Goal: Task Accomplishment & Management: Manage account settings

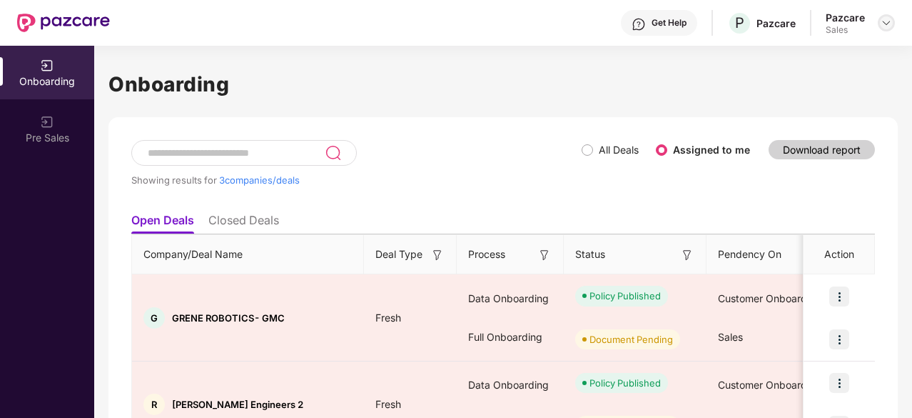
click at [885, 22] on img at bounding box center [886, 22] width 11 height 11
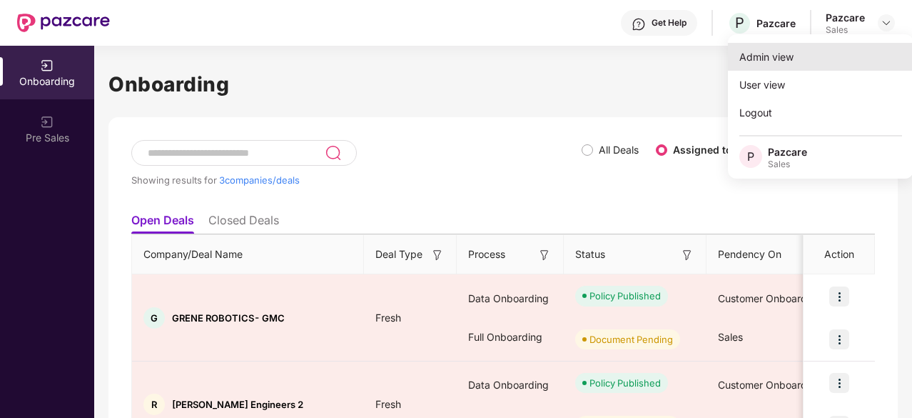
click at [844, 62] on div "Admin view" at bounding box center [821, 57] width 186 height 28
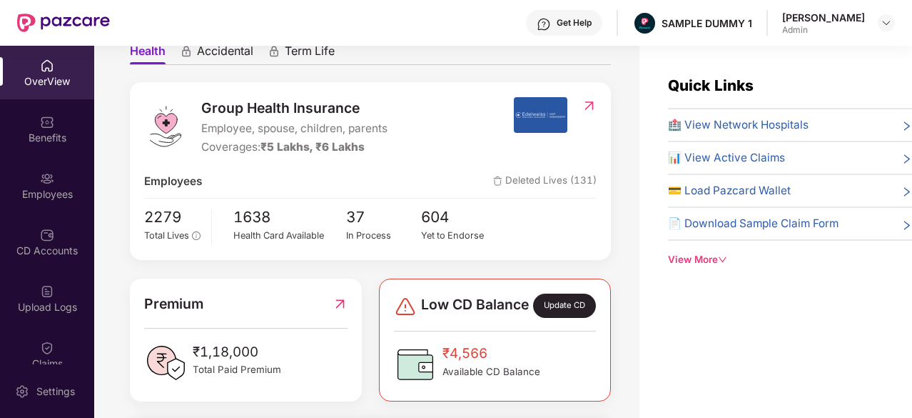
scroll to position [115, 0]
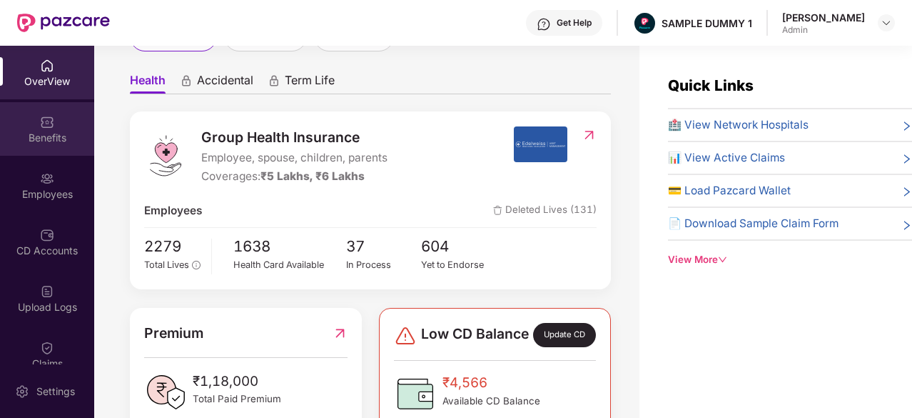
click at [53, 111] on div "Benefits" at bounding box center [47, 129] width 94 height 54
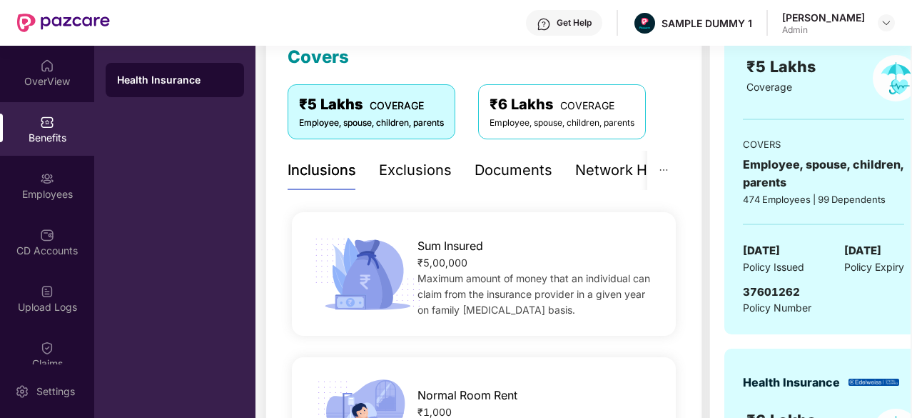
scroll to position [206, 0]
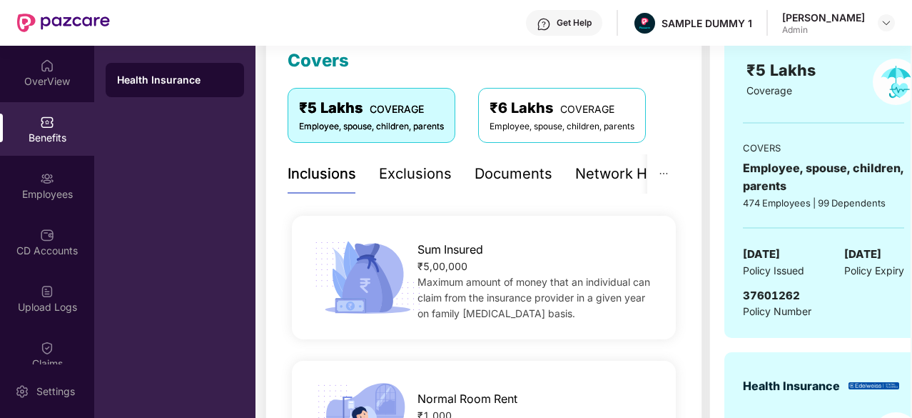
click at [413, 168] on div "Exclusions" at bounding box center [415, 174] width 73 height 22
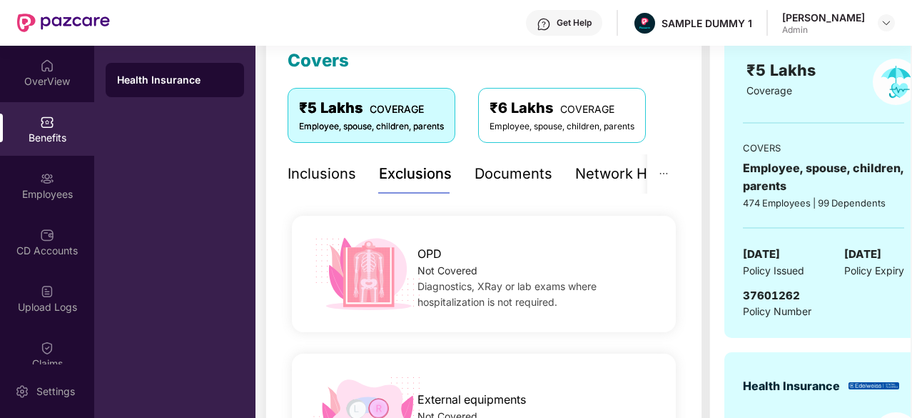
click at [600, 179] on div "Network Hospitals" at bounding box center [637, 174] width 125 height 22
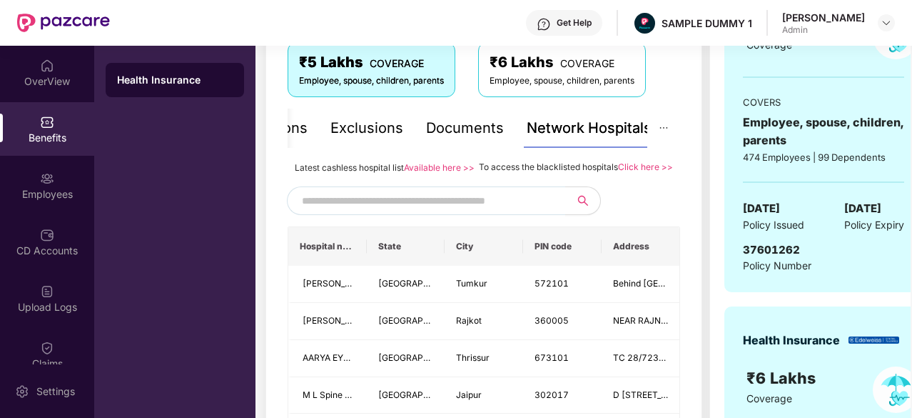
scroll to position [271, 0]
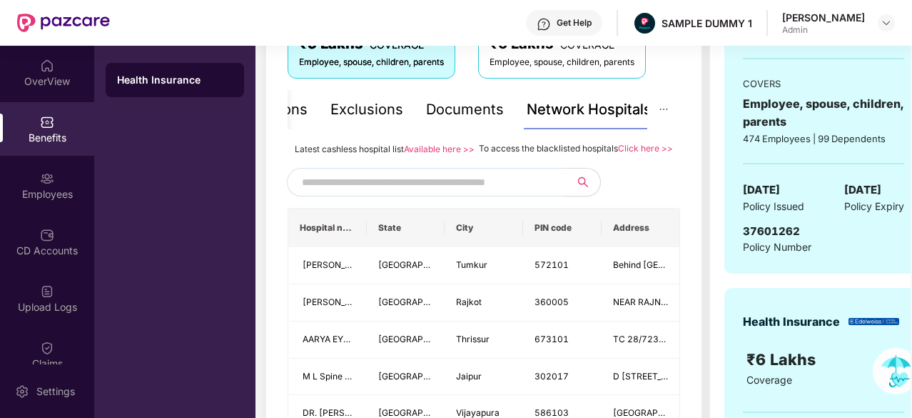
click at [552, 34] on div "Get Help" at bounding box center [564, 23] width 76 height 26
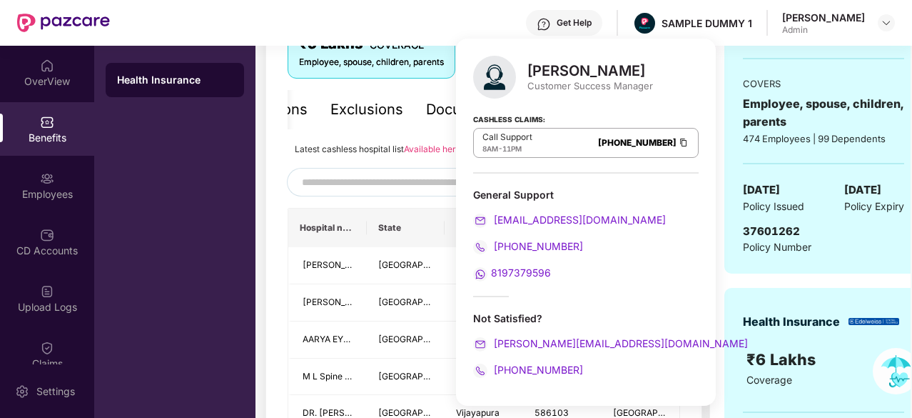
click at [542, 22] on img at bounding box center [544, 24] width 14 height 14
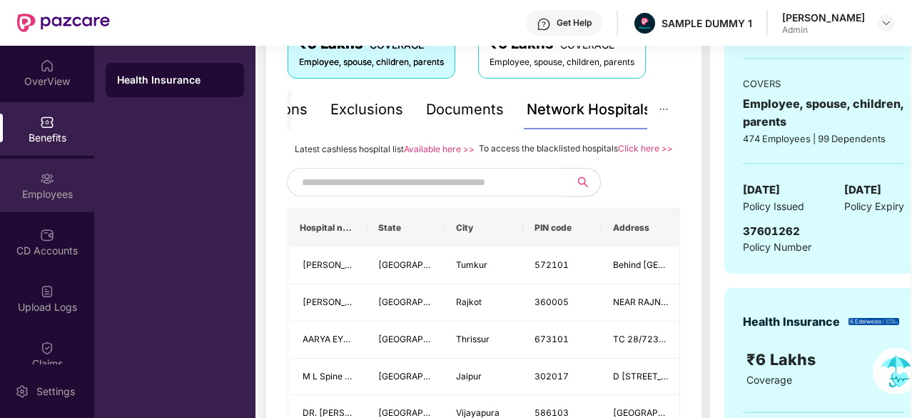
click at [47, 177] on img at bounding box center [47, 178] width 14 height 14
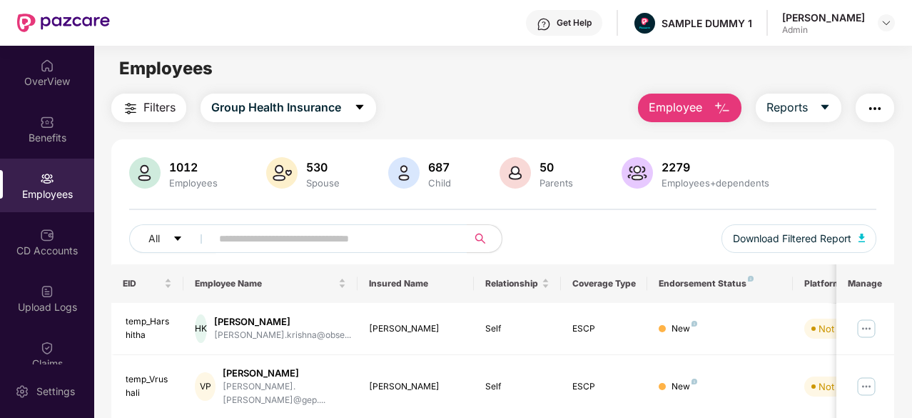
scroll to position [0, 0]
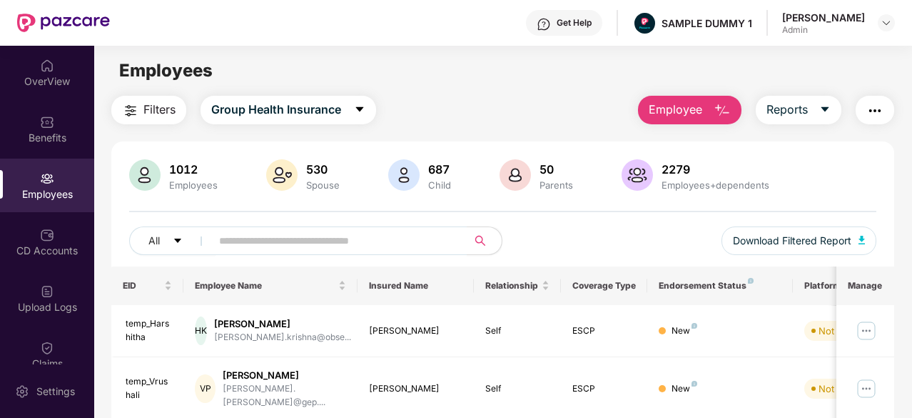
click at [718, 102] on img "button" at bounding box center [722, 110] width 17 height 17
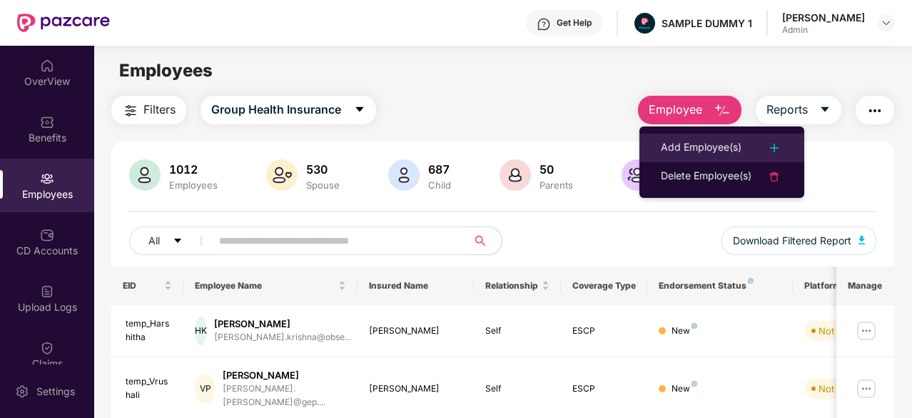
click at [719, 136] on li "Add Employee(s)" at bounding box center [722, 147] width 165 height 29
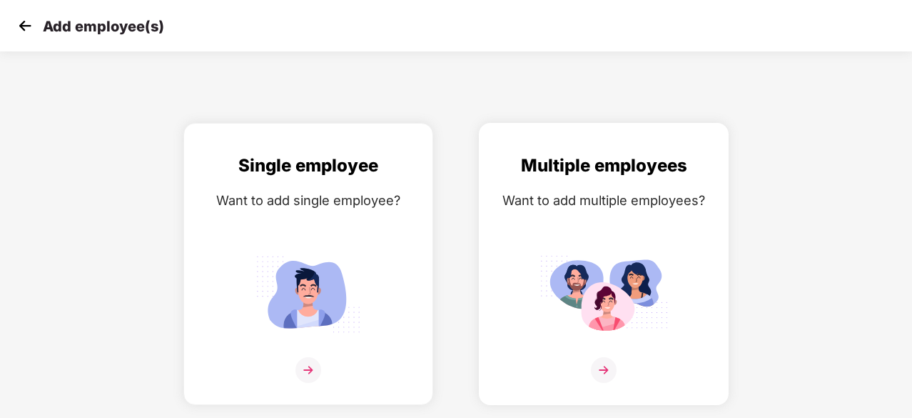
click at [606, 373] on img at bounding box center [604, 370] width 26 height 26
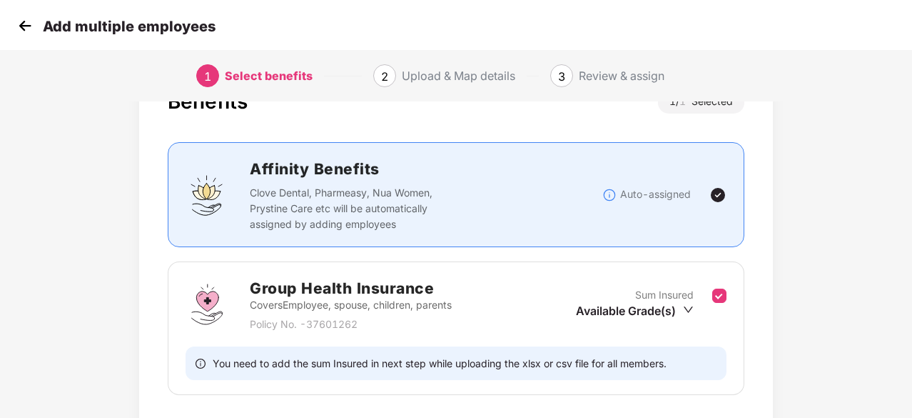
scroll to position [56, 0]
click at [29, 23] on img at bounding box center [24, 25] width 21 height 21
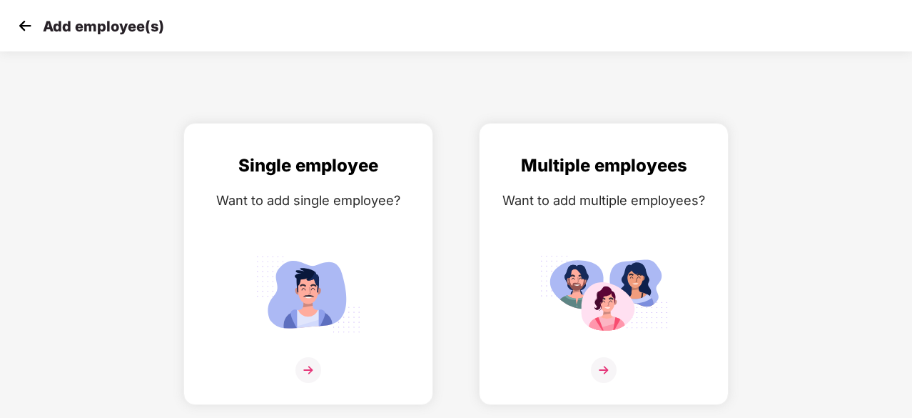
click at [29, 23] on img at bounding box center [24, 25] width 21 height 21
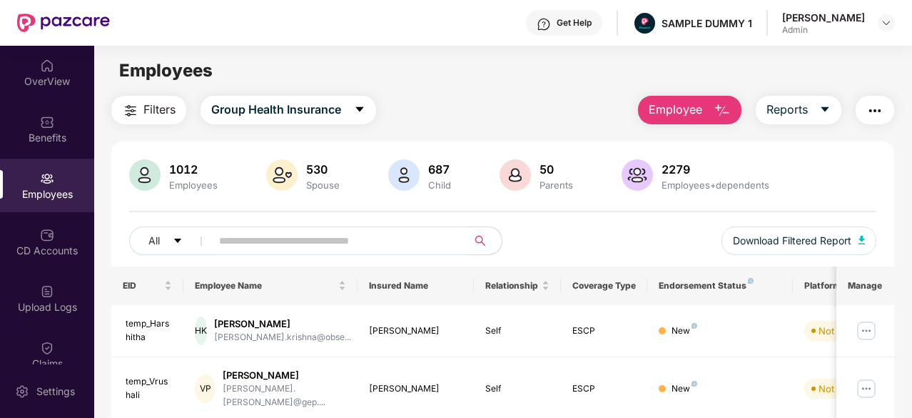
click at [677, 101] on span "Employee" at bounding box center [676, 110] width 54 height 18
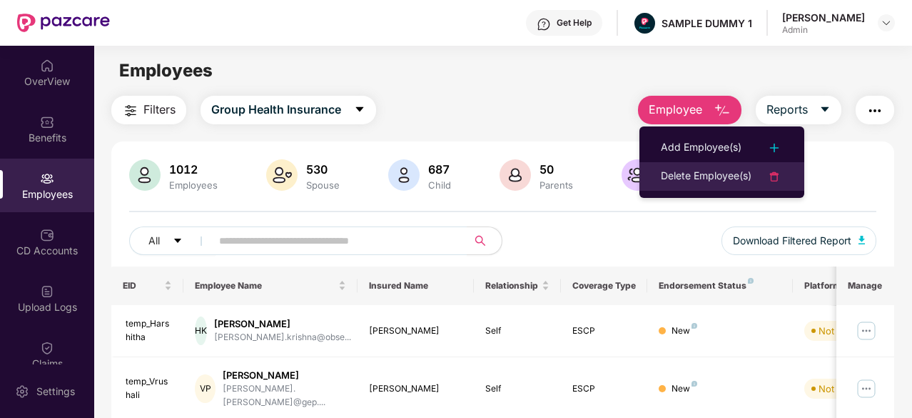
click at [712, 180] on div "Delete Employee(s)" at bounding box center [706, 176] width 91 height 17
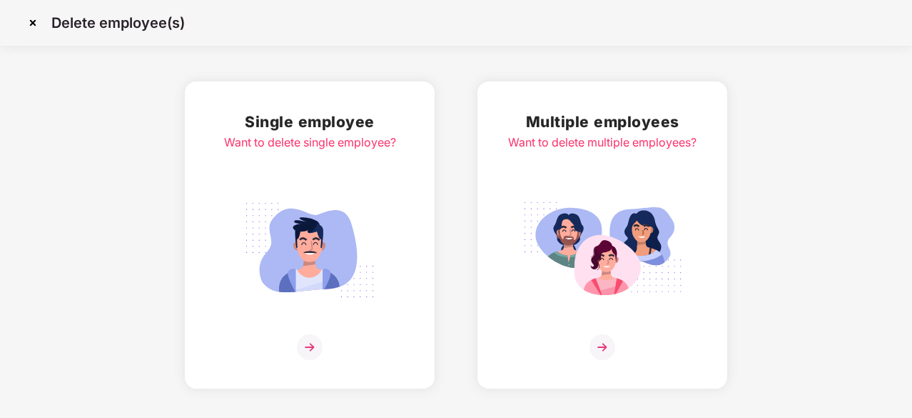
click at [609, 343] on img at bounding box center [603, 347] width 26 height 26
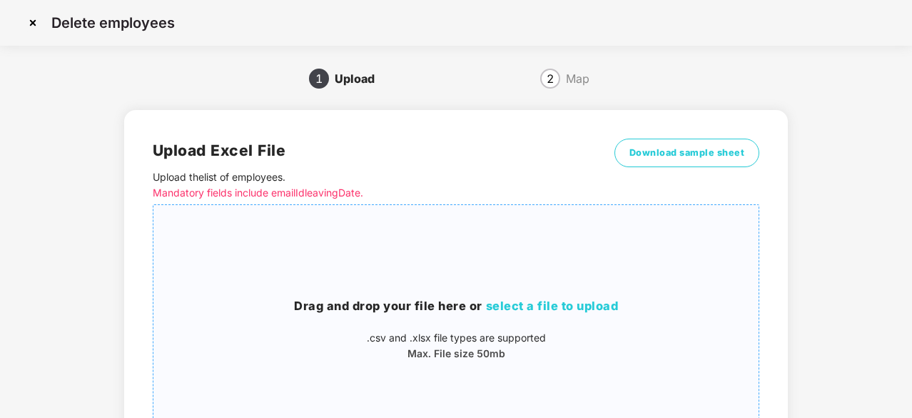
scroll to position [60, 0]
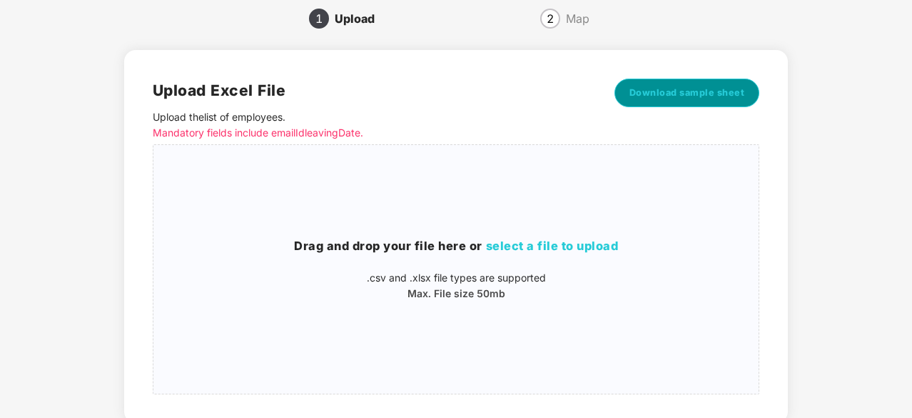
click at [672, 89] on span "Download sample sheet" at bounding box center [688, 93] width 116 height 14
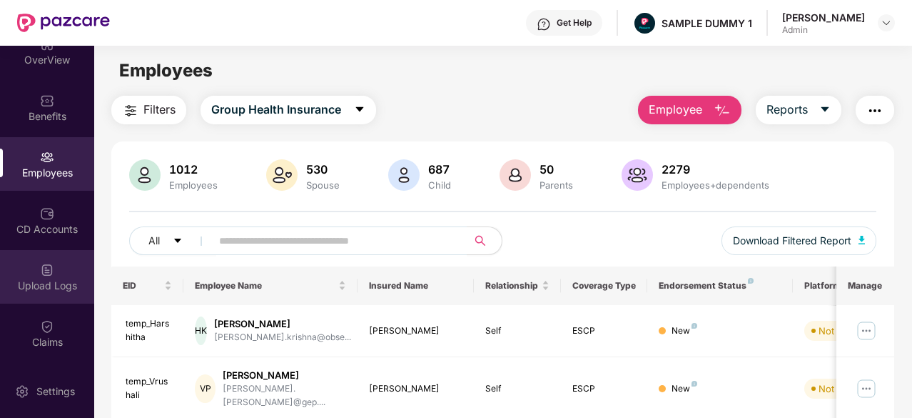
scroll to position [31, 0]
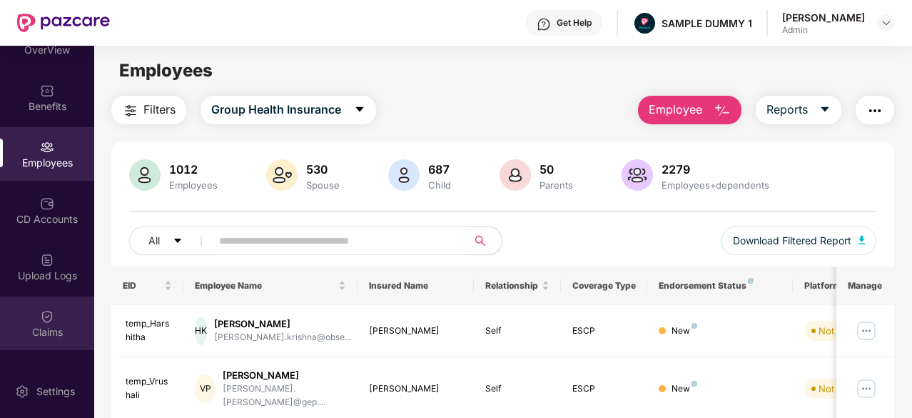
click at [40, 315] on img at bounding box center [47, 316] width 14 height 14
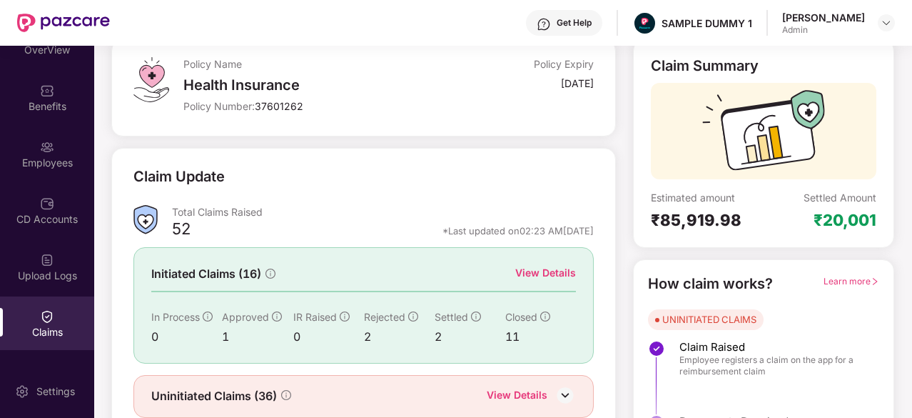
scroll to position [87, 0]
click at [552, 269] on div "View Details" at bounding box center [545, 272] width 61 height 16
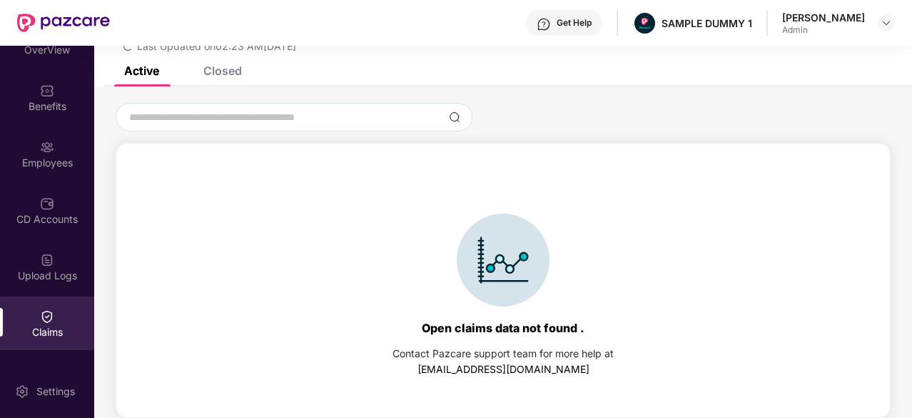
scroll to position [61, 0]
click at [231, 66] on div "Closed" at bounding box center [222, 71] width 39 height 14
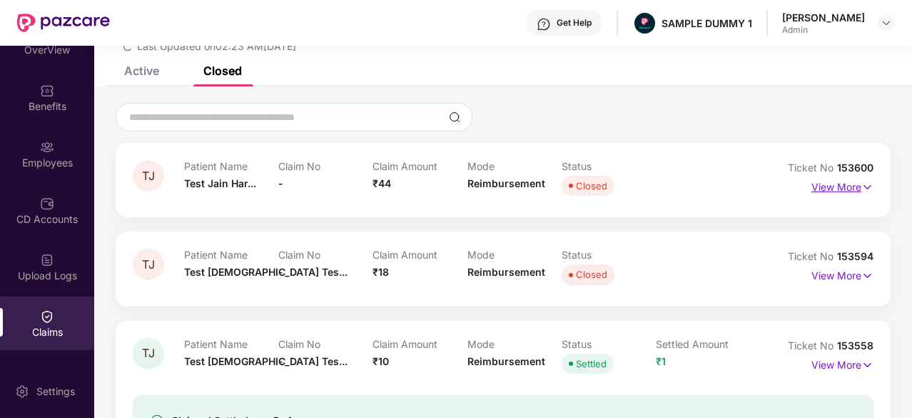
click at [853, 188] on p "View More" at bounding box center [843, 185] width 62 height 19
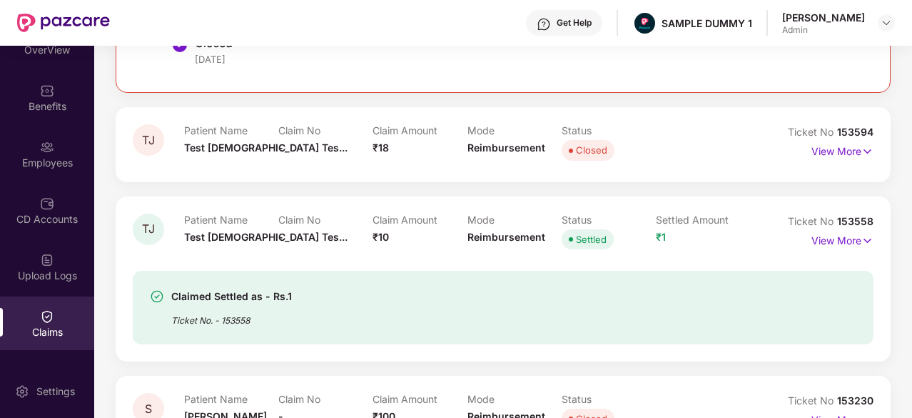
scroll to position [542, 0]
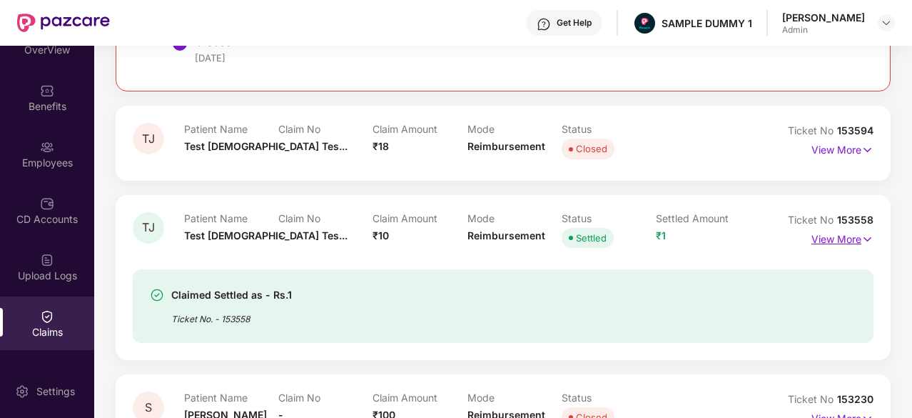
click at [820, 230] on p "View More" at bounding box center [843, 237] width 62 height 19
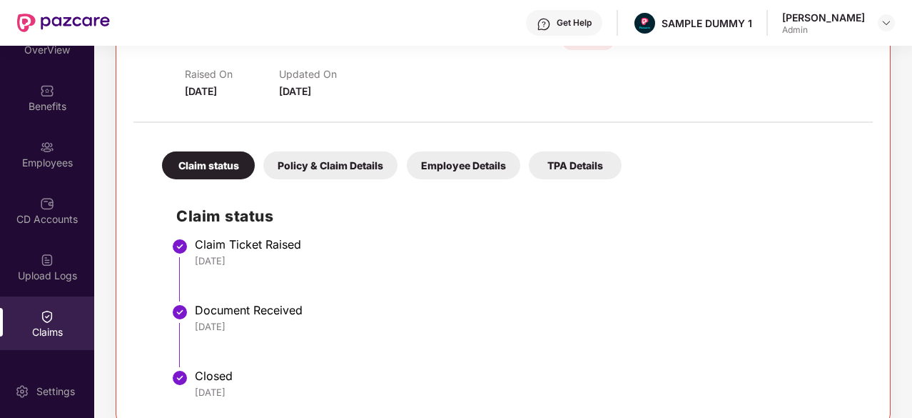
scroll to position [200, 0]
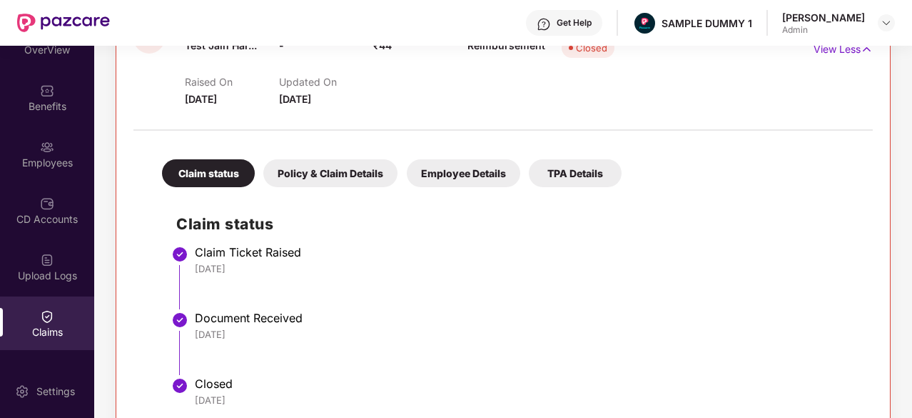
click at [368, 186] on div "Claim status Policy & Claim Details Employee Details TPA Details Claim status C…" at bounding box center [502, 277] width 739 height 278
click at [367, 176] on div "Policy & Claim Details" at bounding box center [330, 173] width 134 height 28
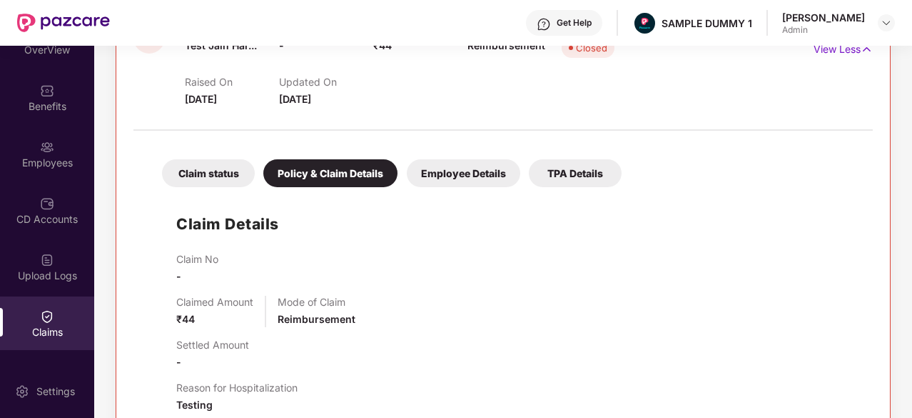
click at [455, 171] on div "Employee Details" at bounding box center [463, 173] width 113 height 28
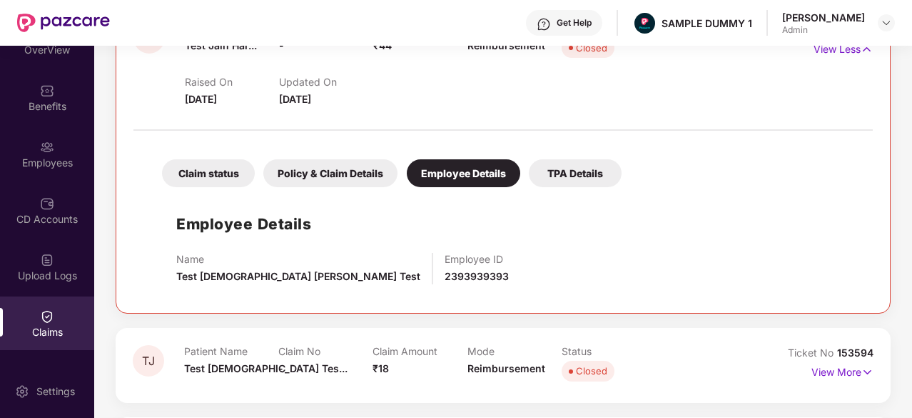
click at [570, 166] on div "TPA Details" at bounding box center [575, 173] width 93 height 28
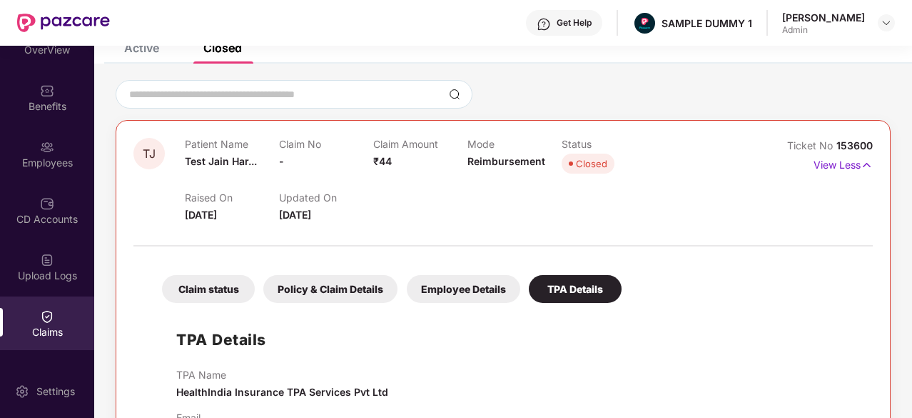
scroll to position [0, 0]
